Goal: Use online tool/utility: Utilize a website feature to perform a specific function

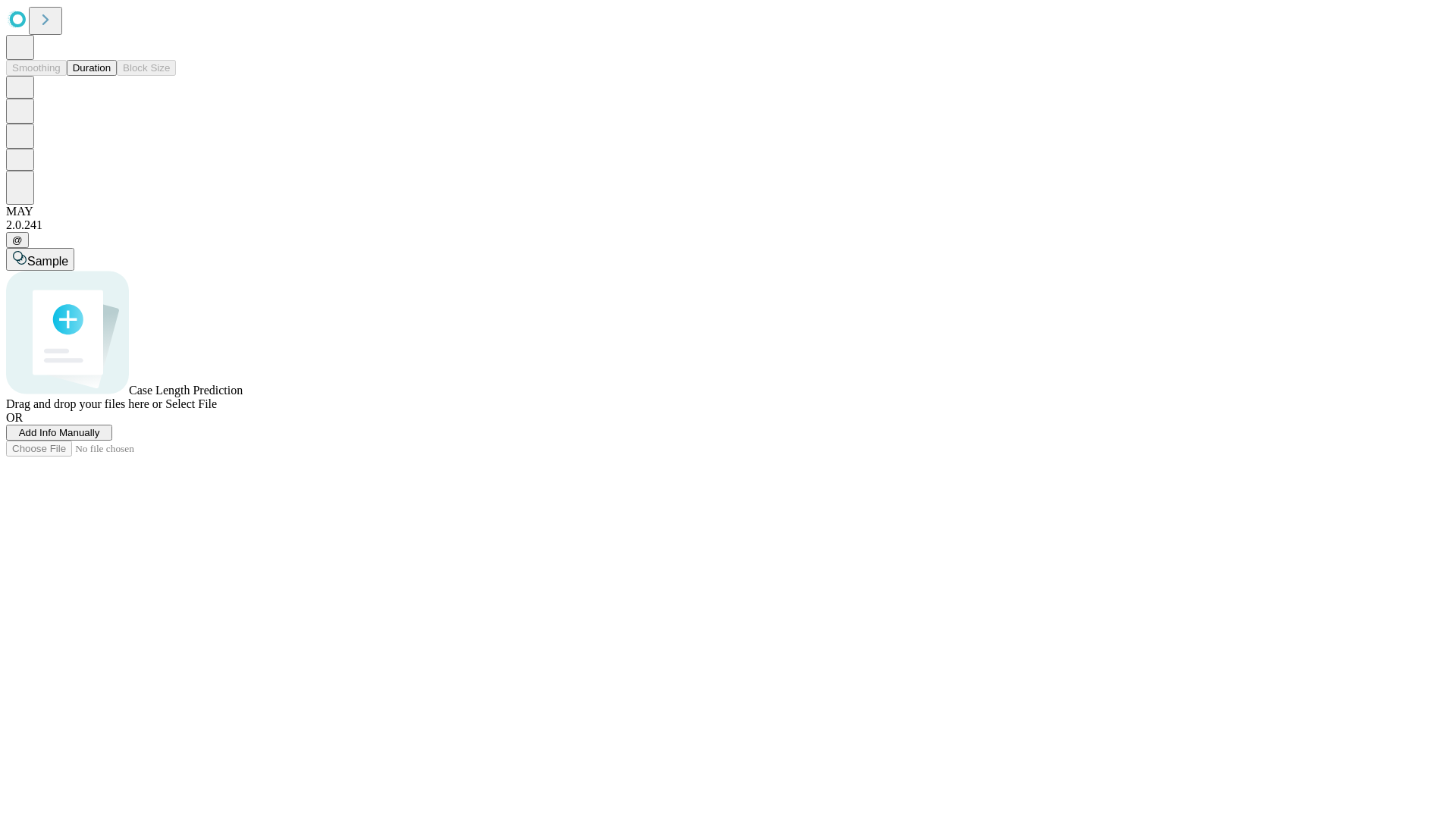
click at [110, 76] on button "Duration" at bounding box center [91, 68] width 50 height 16
click at [100, 439] on span "Add Info Manually" at bounding box center [59, 432] width 81 height 11
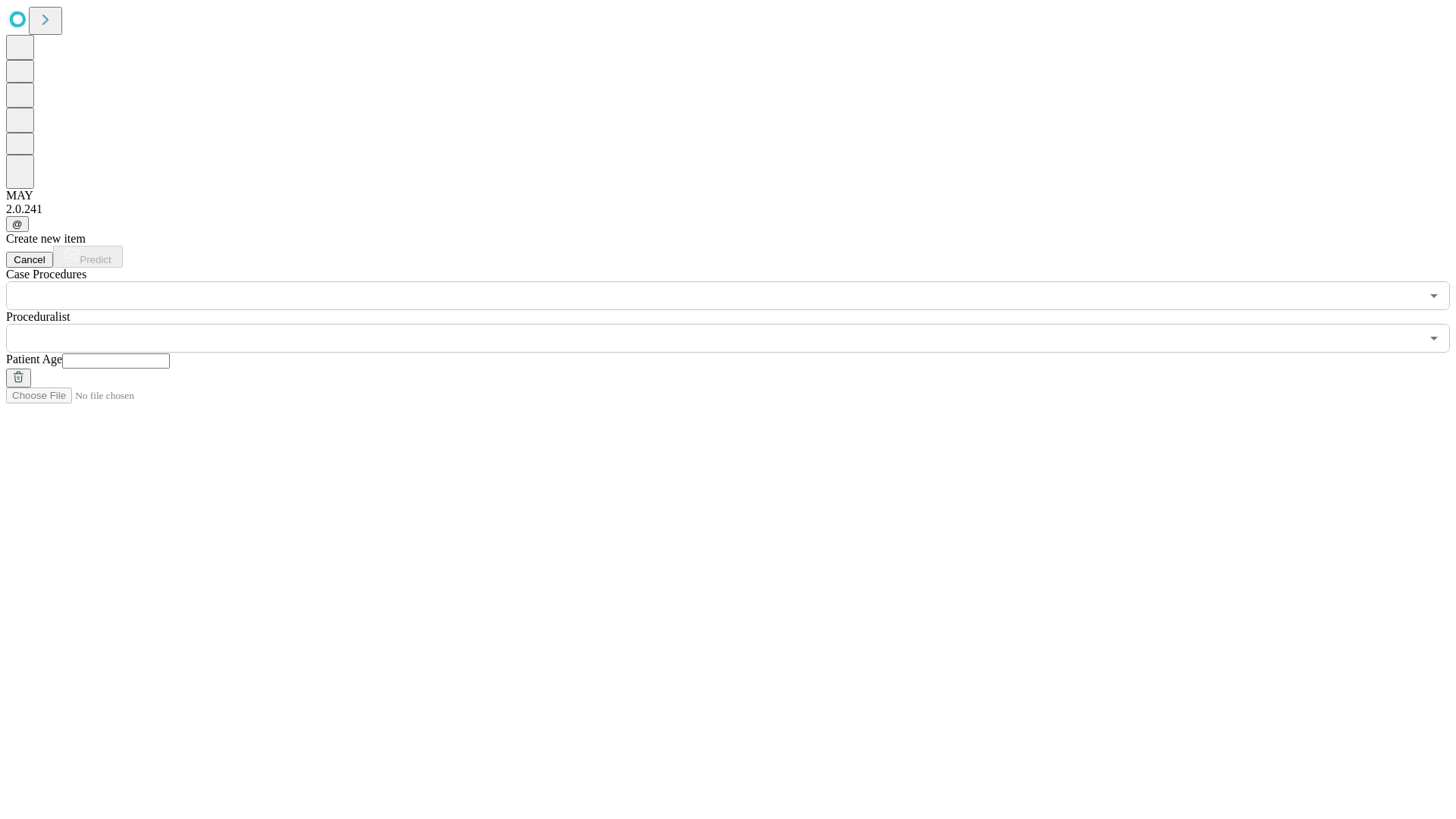
click at [170, 354] on input "text" at bounding box center [116, 361] width 108 height 15
type input "**"
click at [739, 324] on input "text" at bounding box center [713, 339] width 1414 height 29
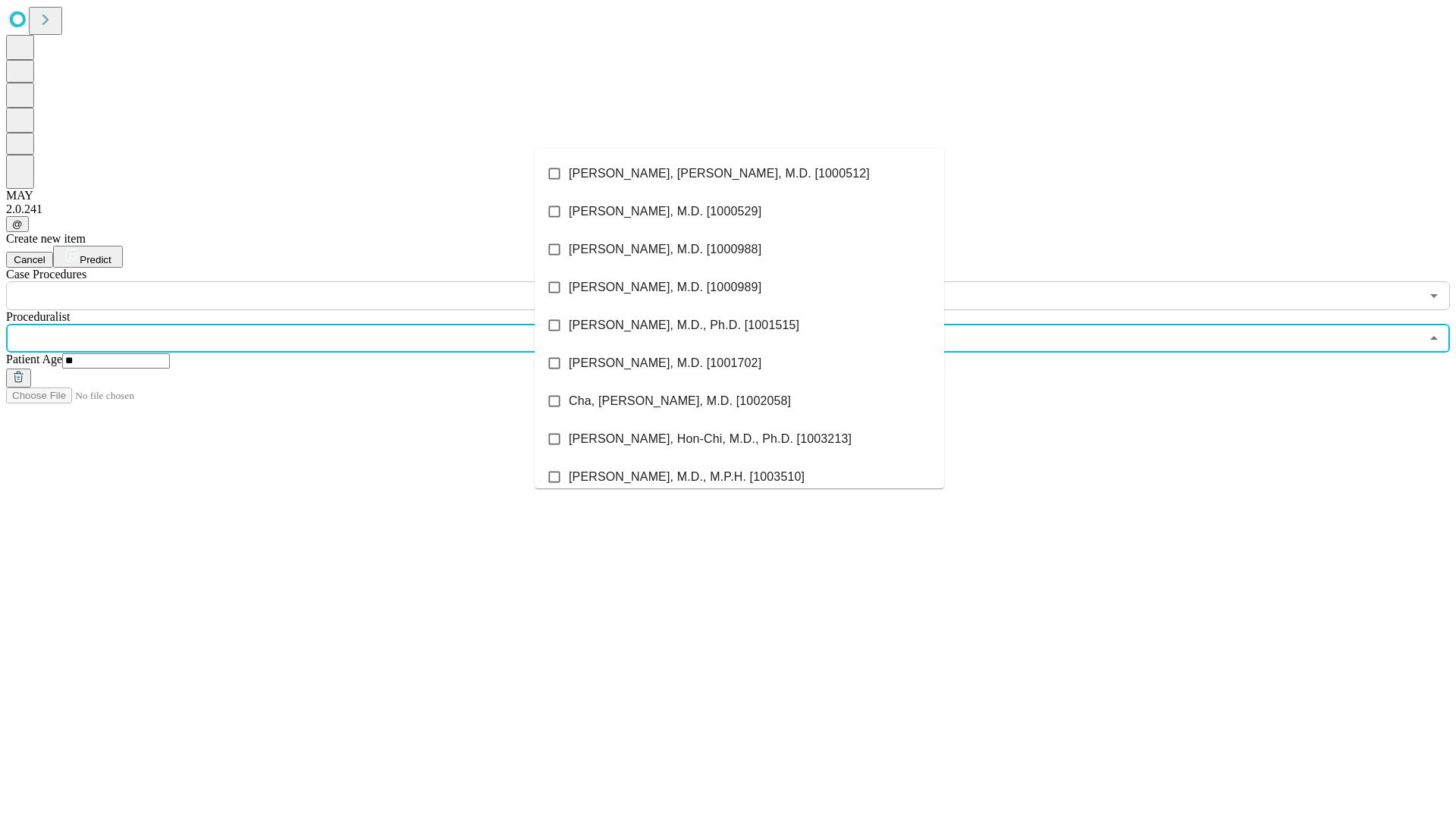
click at [740, 174] on li "[PERSON_NAME], [PERSON_NAME], M.D. [1000512]" at bounding box center [740, 173] width 410 height 38
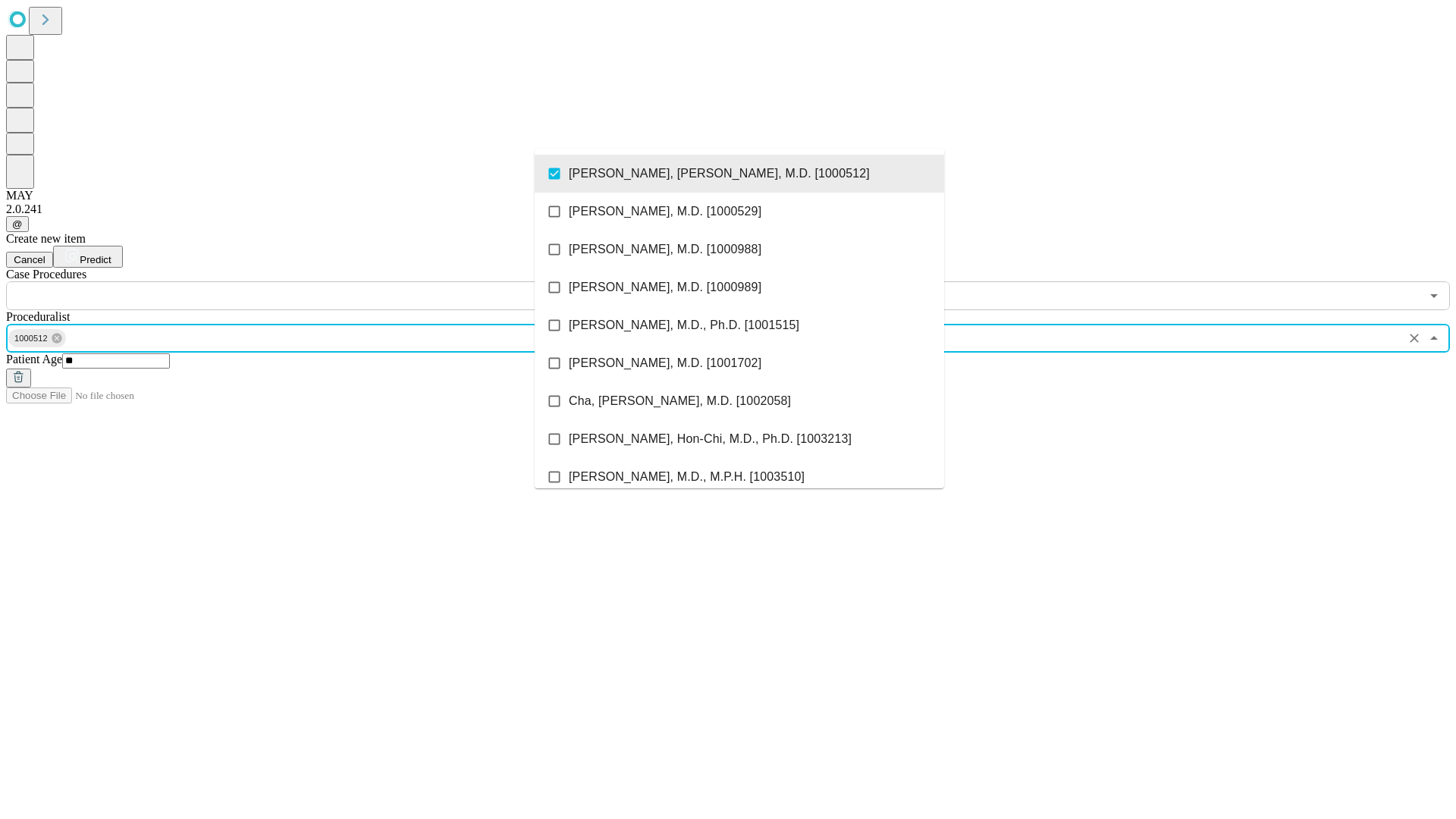
click at [319, 282] on input "text" at bounding box center [713, 296] width 1414 height 29
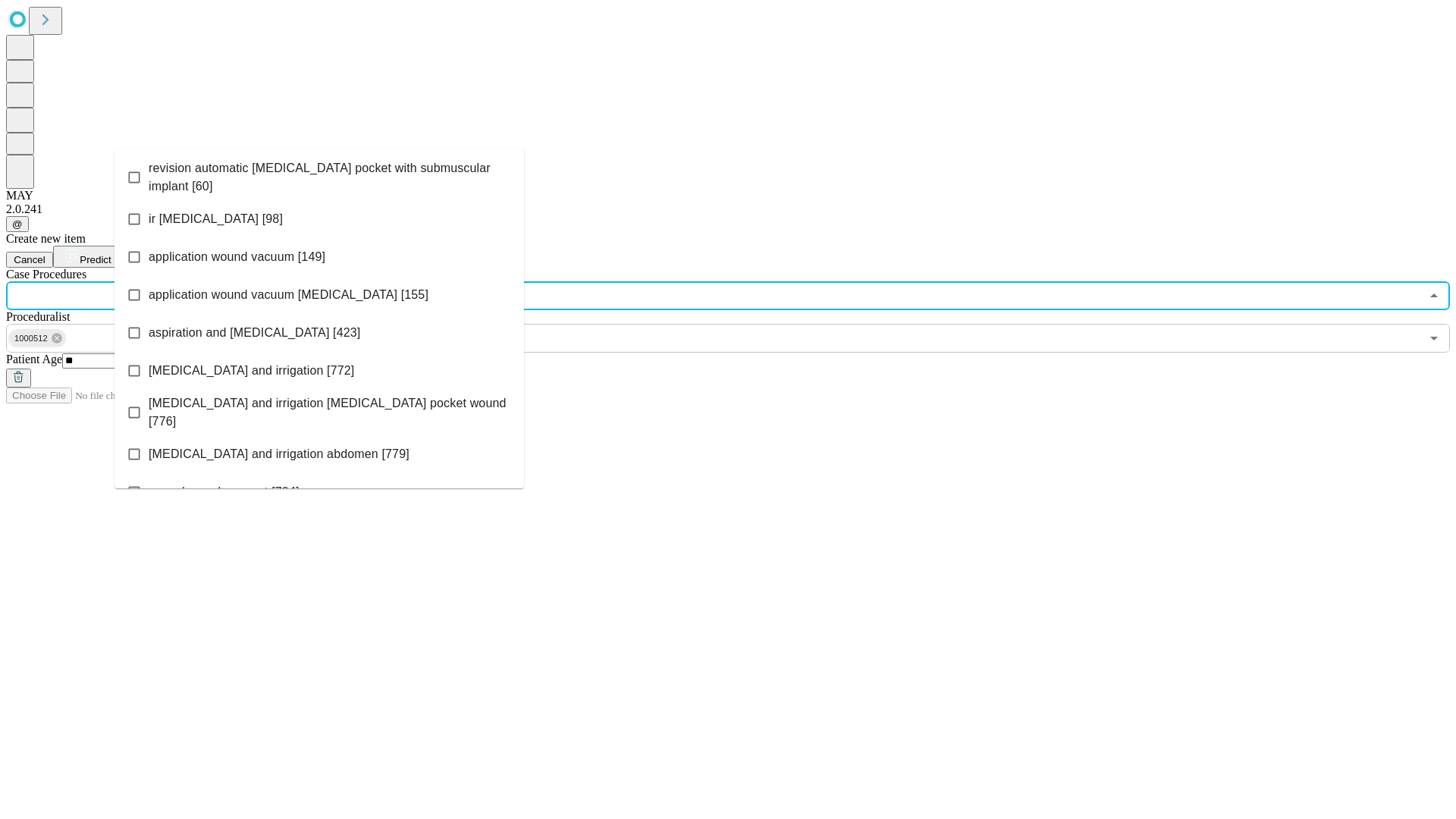
click at [319, 174] on span "revision automatic [MEDICAL_DATA] pocket with submuscular implant [60]" at bounding box center [331, 177] width 363 height 36
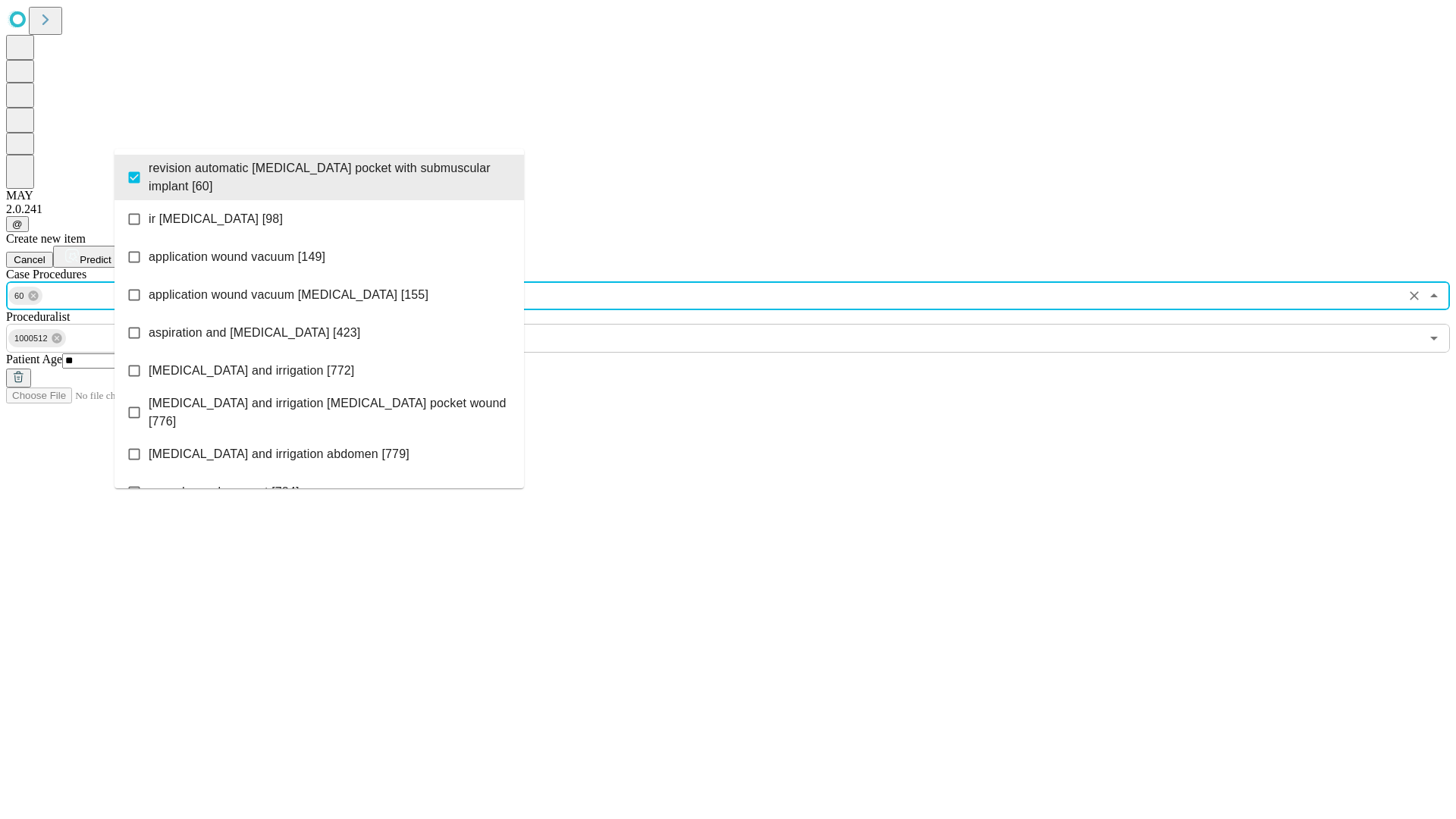
click at [110, 254] on span "Predict" at bounding box center [94, 259] width 31 height 11
